Goal: Transaction & Acquisition: Obtain resource

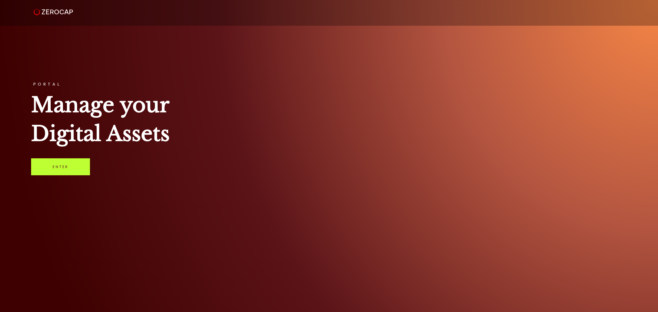
click at [51, 166] on link "Enter" at bounding box center [60, 166] width 59 height 17
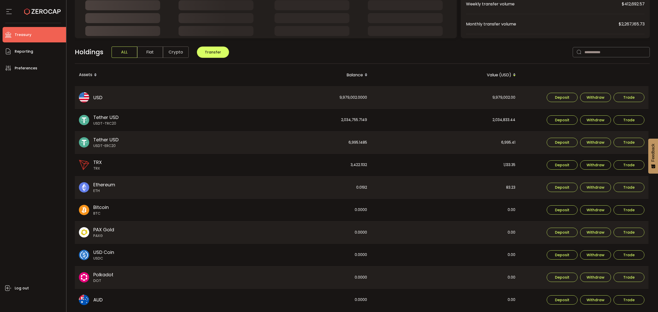
scroll to position [113, 0]
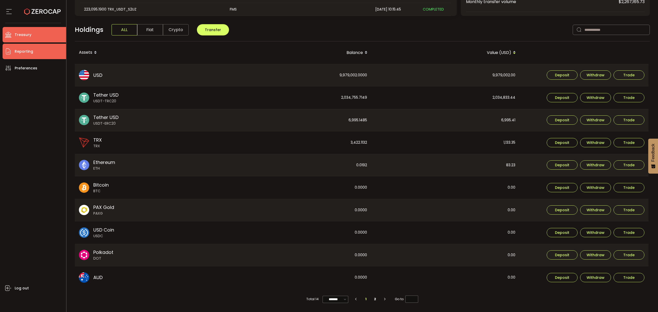
drag, startPoint x: 35, startPoint y: 50, endPoint x: 48, endPoint y: 47, distance: 12.8
click at [35, 50] on li "Reporting" at bounding box center [34, 51] width 63 height 15
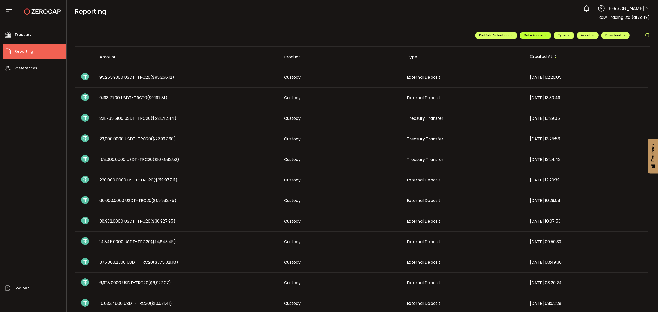
click at [543, 32] on button "Date Range" at bounding box center [535, 35] width 31 height 7
click at [499, 44] on icon at bounding box center [502, 46] width 6 height 5
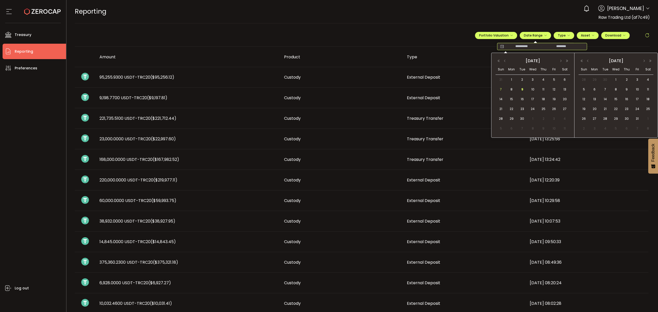
click at [503, 90] on span "7" at bounding box center [501, 89] width 6 height 6
click at [524, 92] on span "9" at bounding box center [522, 89] width 6 height 6
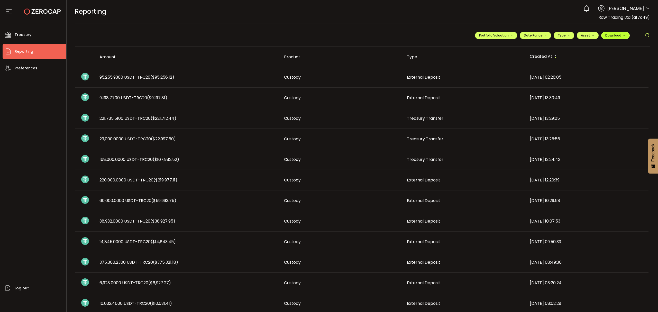
click at [613, 36] on span "Download" at bounding box center [615, 35] width 20 height 4
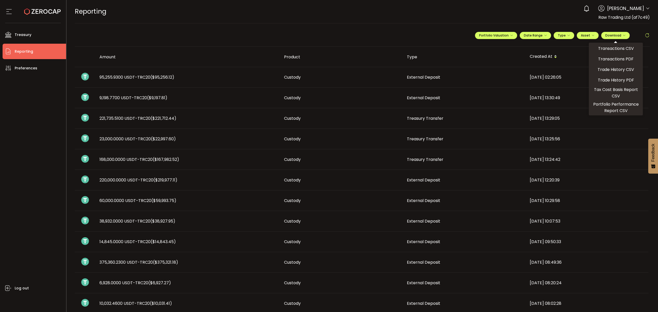
drag, startPoint x: 610, startPoint y: 47, endPoint x: 636, endPoint y: 58, distance: 28.1
click at [610, 47] on span "Transactions CSV" at bounding box center [616, 48] width 36 height 6
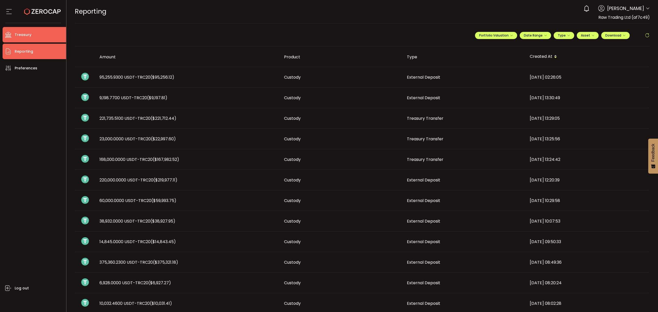
drag, startPoint x: 21, startPoint y: 37, endPoint x: 18, endPoint y: 38, distance: 2.9
click at [20, 38] on span "Treasury" at bounding box center [23, 34] width 17 height 7
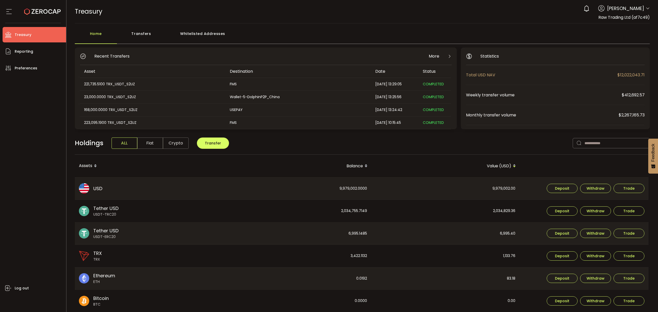
click at [648, 10] on header "PDF is being processed and will download to your computer TREASURY Buy Power $0…" at bounding box center [363, 11] width 592 height 23
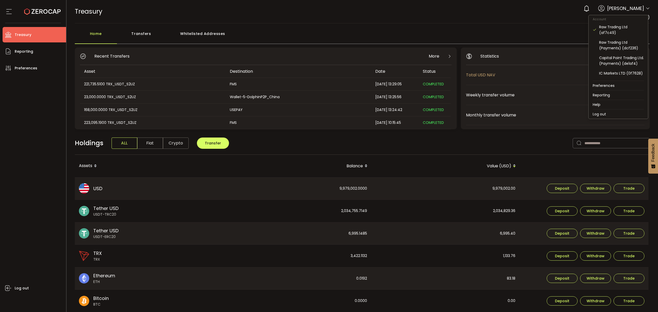
click at [646, 8] on icon at bounding box center [648, 8] width 4 height 4
click at [624, 48] on div "Raw Trading Ltd (Payments) (dcf236)" at bounding box center [621, 45] width 45 height 11
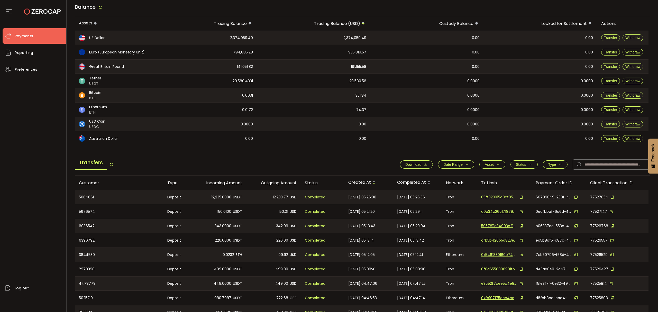
scroll to position [89, 0]
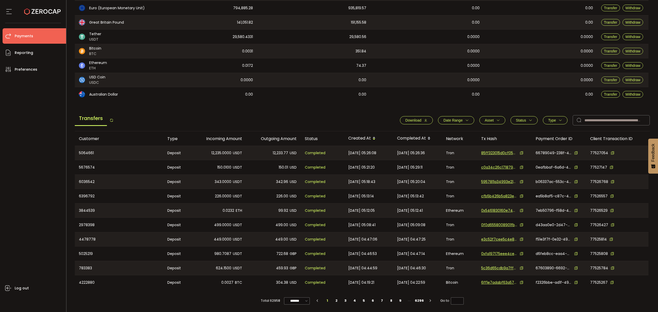
click at [462, 118] on span "Date Range" at bounding box center [455, 120] width 25 height 4
click at [433, 132] on icon at bounding box center [435, 132] width 6 height 8
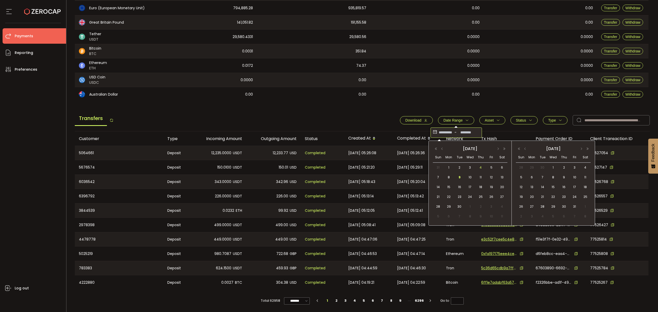
click at [479, 167] on span "4" at bounding box center [480, 167] width 6 height 6
drag, startPoint x: 459, startPoint y: 176, endPoint x: 464, endPoint y: 178, distance: 5.3
click at [459, 176] on span "9" at bounding box center [459, 177] width 6 height 6
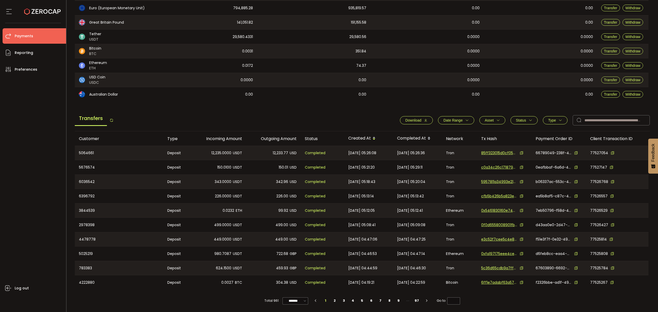
click at [417, 116] on button "Download" at bounding box center [416, 120] width 33 height 8
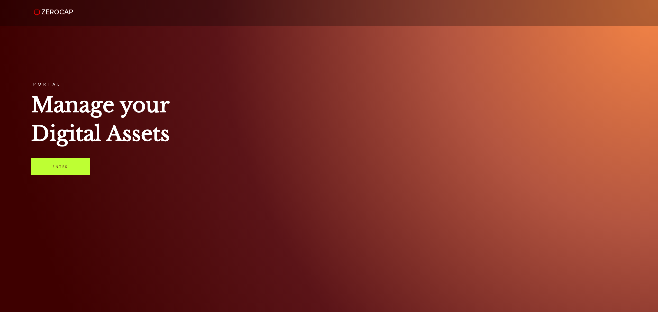
drag, startPoint x: 68, startPoint y: 171, endPoint x: 65, endPoint y: 168, distance: 4.2
click at [68, 170] on link "Enter" at bounding box center [60, 166] width 59 height 17
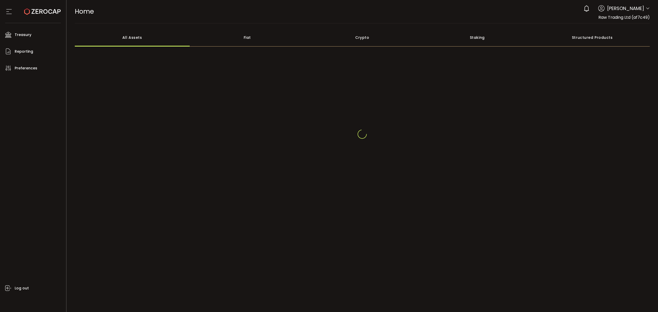
click at [646, 6] on span at bounding box center [648, 8] width 4 height 5
click at [649, 11] on span at bounding box center [648, 8] width 4 height 5
click at [650, 8] on header "PDF is being processed and will download to your computer HOME Buy Power $0.00 …" at bounding box center [363, 11] width 592 height 23
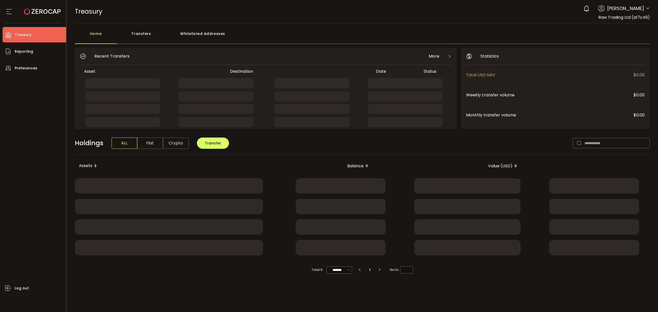
click at [648, 9] on icon at bounding box center [648, 8] width 4 height 4
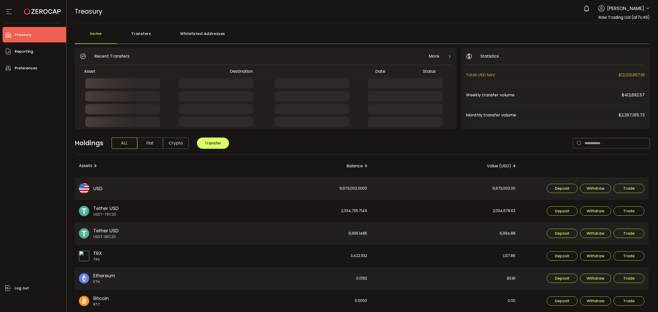
click at [646, 11] on span at bounding box center [648, 8] width 4 height 5
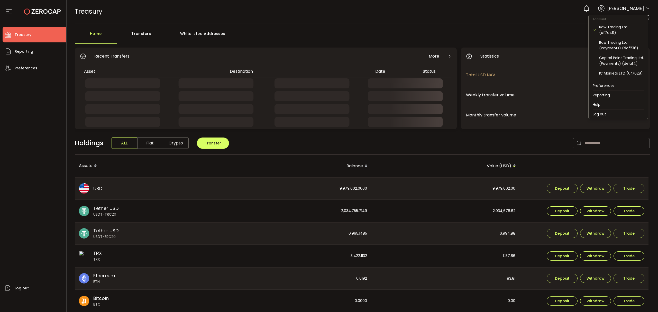
click at [648, 6] on header "PDF is being processed and will download to your computer TREASURY Buy Power $0…" at bounding box center [363, 11] width 592 height 23
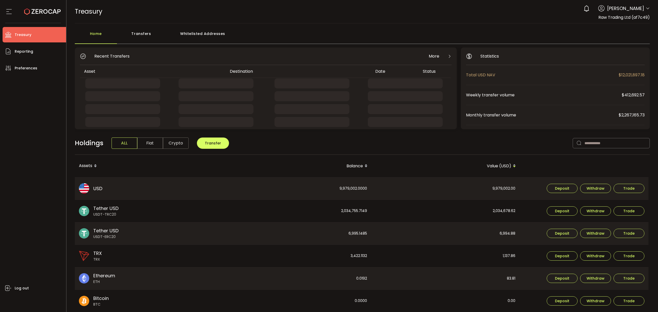
click at [644, 14] on div "0 Raseem Chenglan" at bounding box center [615, 8] width 69 height 11
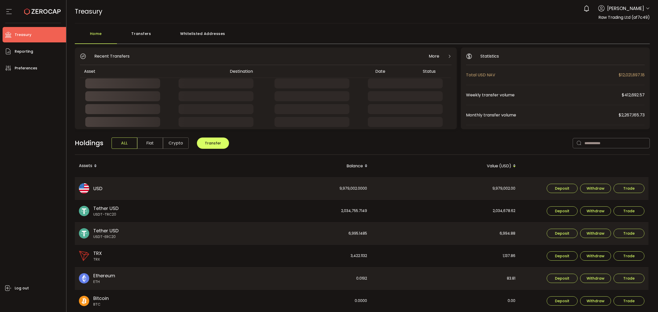
click at [649, 9] on header "PDF is being processed and will download to your computer TREASURY Buy Power $0…" at bounding box center [363, 11] width 592 height 23
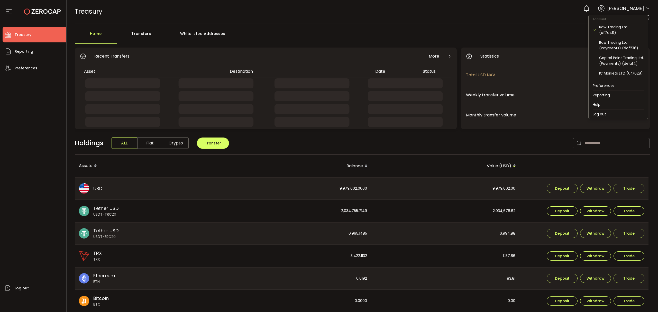
click at [646, 9] on icon at bounding box center [648, 8] width 4 height 4
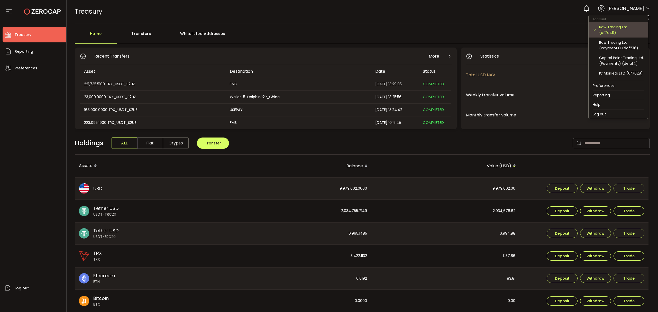
click at [621, 22] on div "Raw Trading Ltd (af7c49)" at bounding box center [618, 29] width 51 height 15
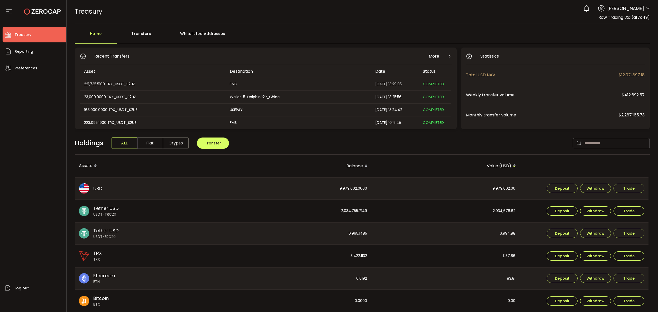
click at [145, 34] on div "Transfers" at bounding box center [141, 36] width 49 height 15
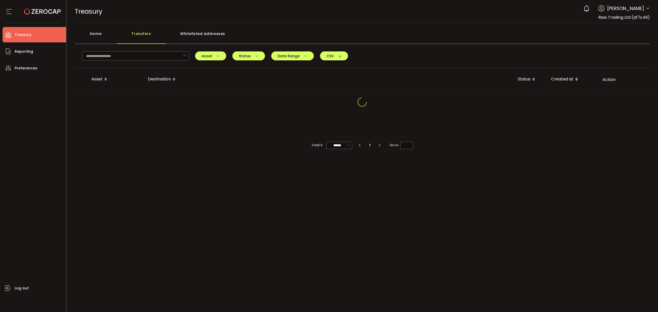
click at [96, 35] on div "Home" at bounding box center [96, 36] width 42 height 15
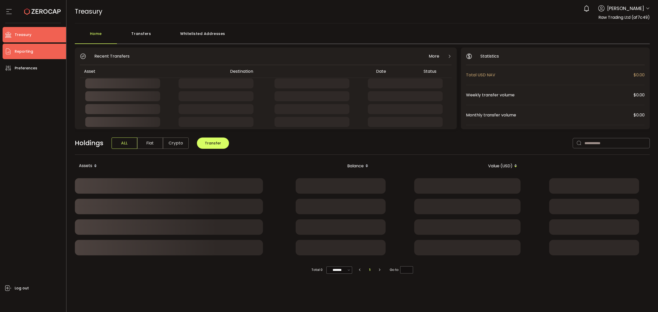
click at [39, 50] on li "Reporting" at bounding box center [34, 51] width 63 height 15
